Goal: Transaction & Acquisition: Subscribe to service/newsletter

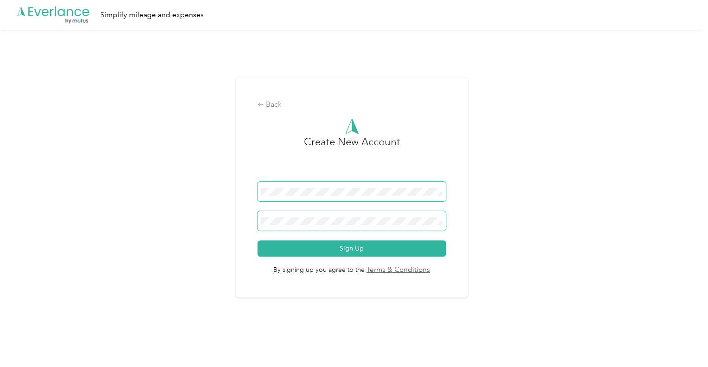
click at [257, 240] on button "Sign Up" at bounding box center [351, 248] width 188 height 16
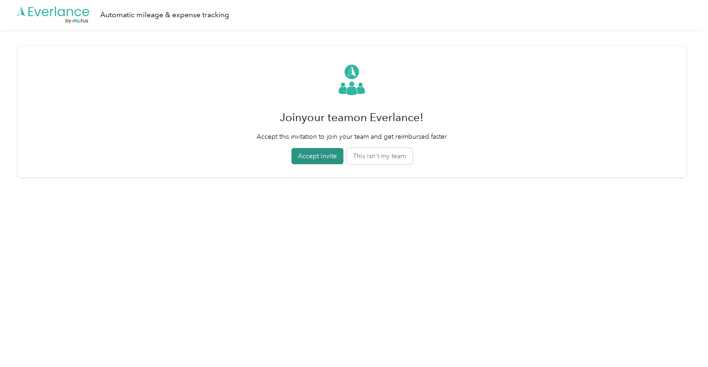
click at [314, 157] on button "Accept invite" at bounding box center [317, 156] width 52 height 16
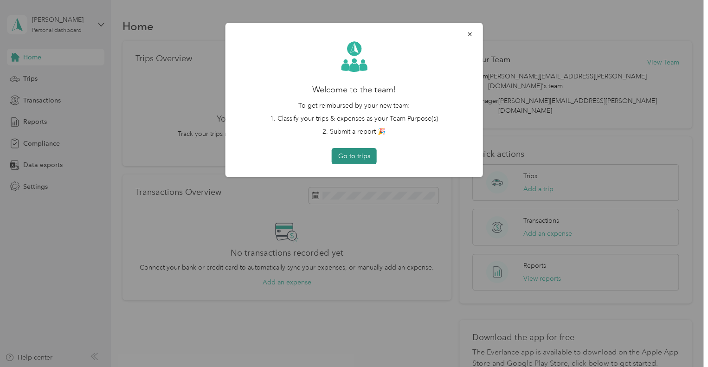
click at [345, 158] on button "Go to trips" at bounding box center [354, 156] width 45 height 16
